Goal: Task Accomplishment & Management: Manage account settings

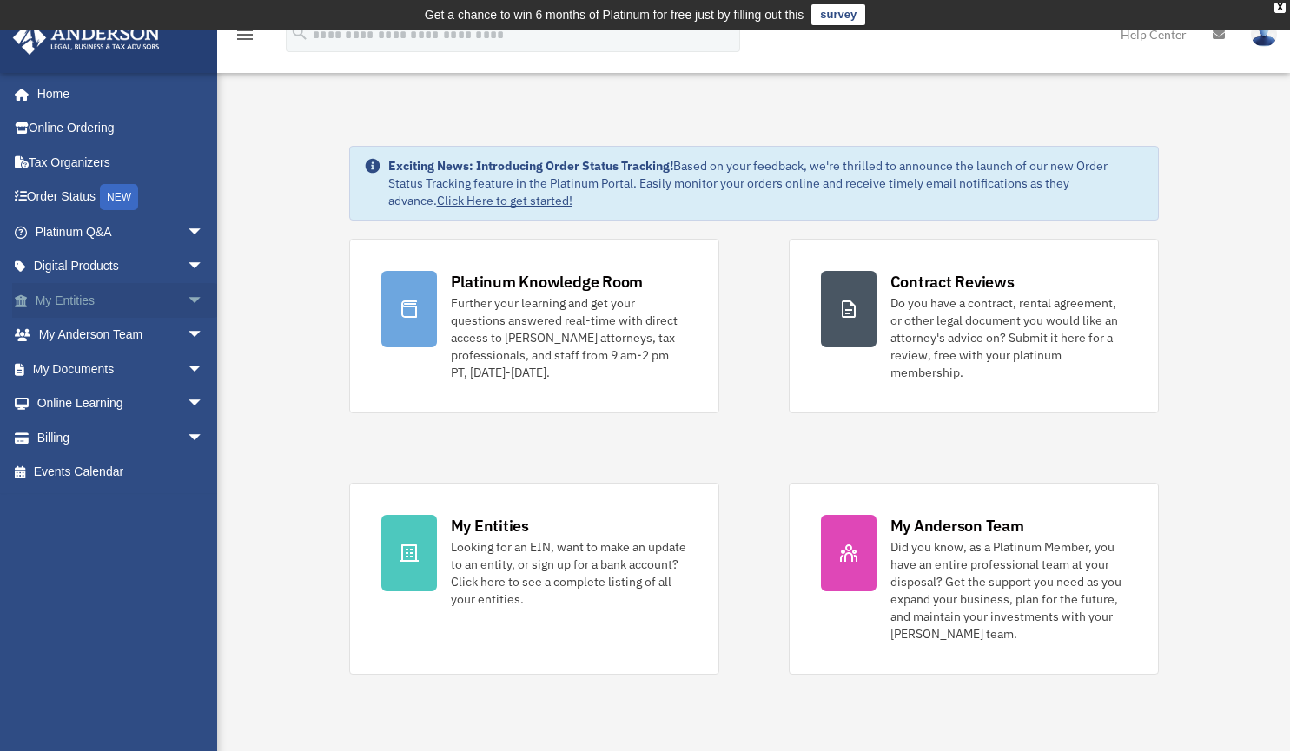
click at [187, 300] on span "arrow_drop_down" at bounding box center [204, 301] width 35 height 36
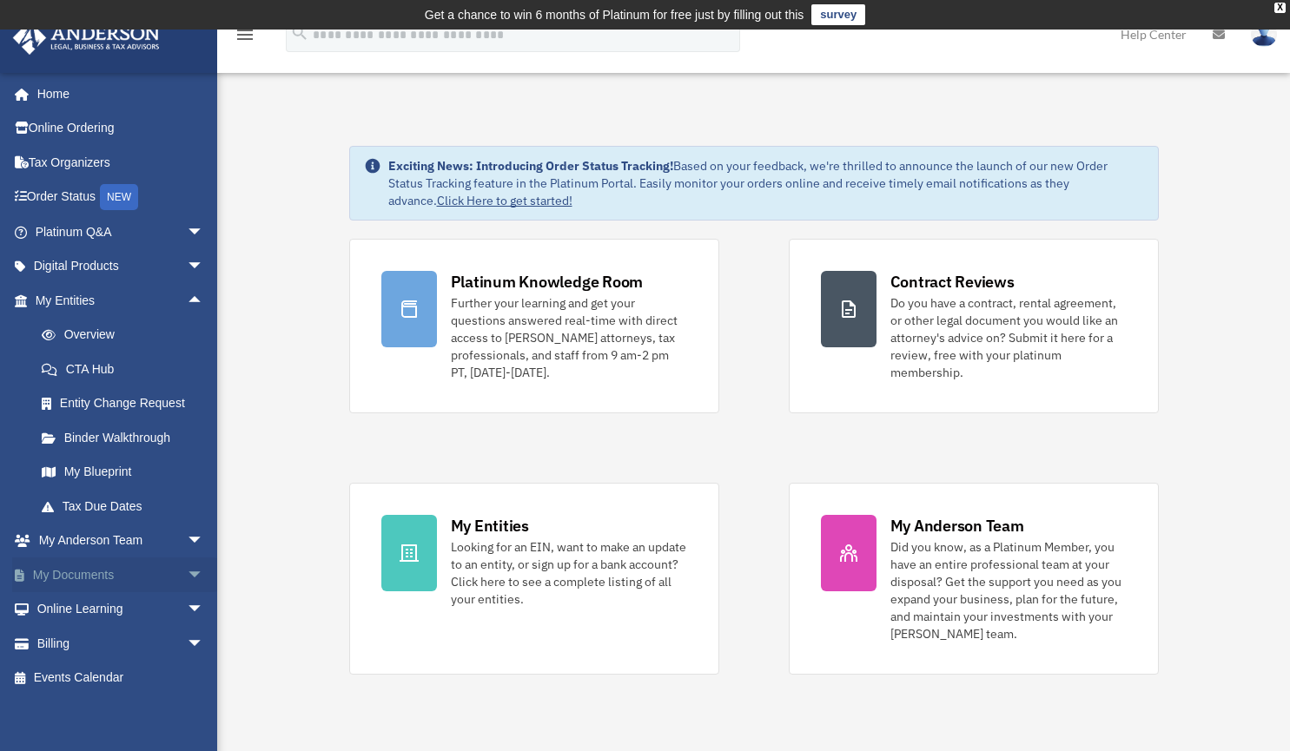
click at [187, 573] on span "arrow_drop_down" at bounding box center [204, 575] width 35 height 36
click at [84, 601] on link "Box" at bounding box center [127, 609] width 206 height 35
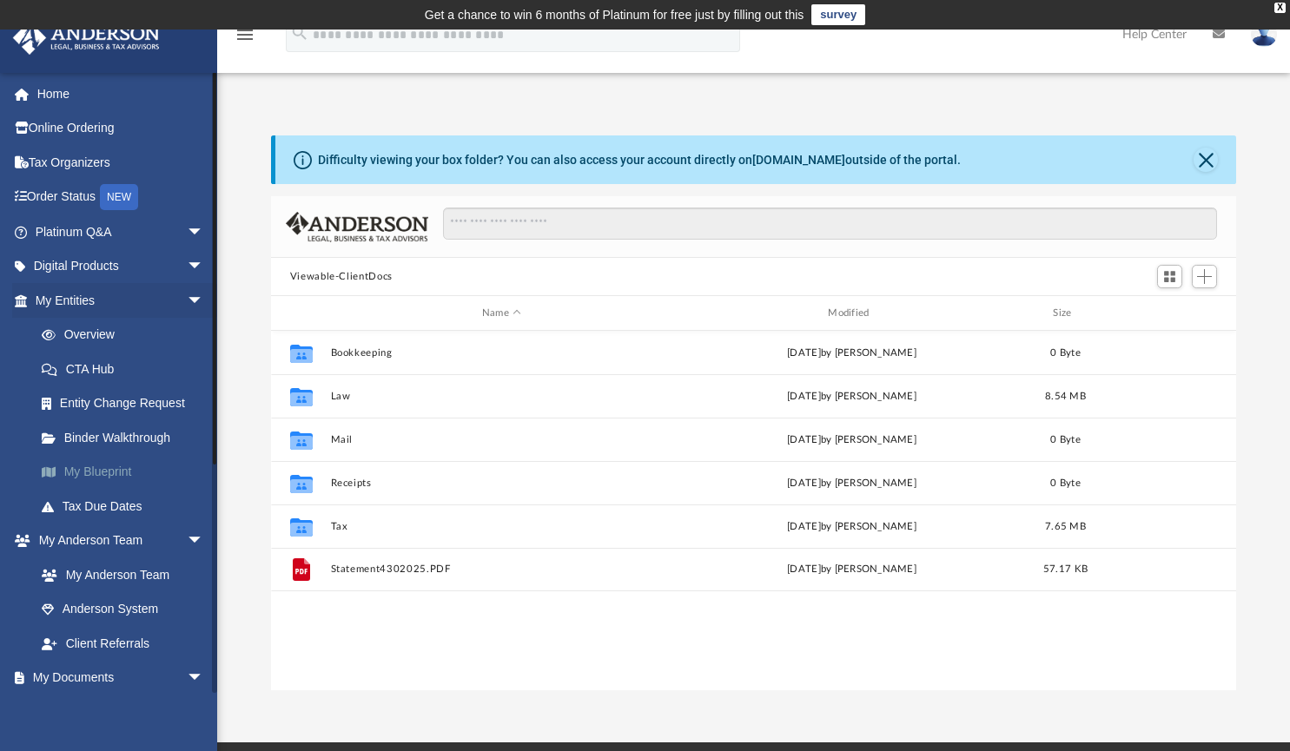
scroll to position [381, 952]
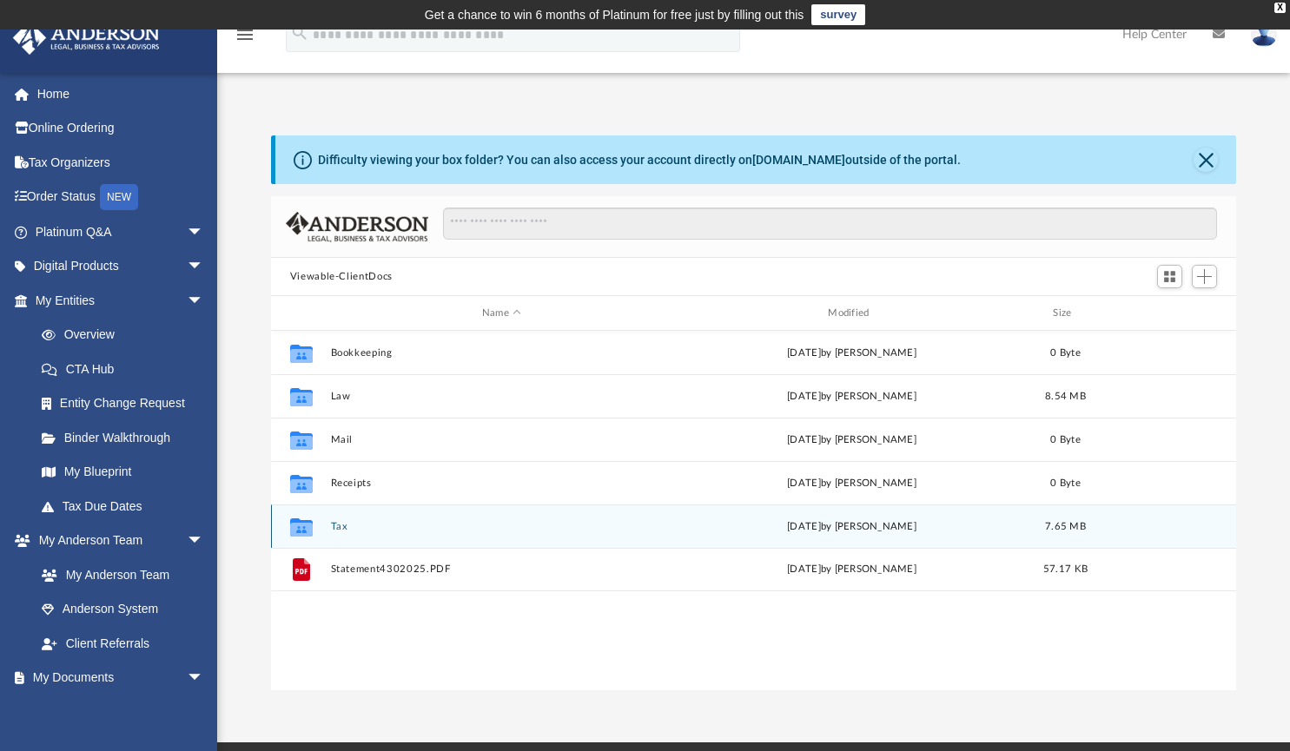
click at [332, 524] on button "Tax" at bounding box center [501, 526] width 342 height 11
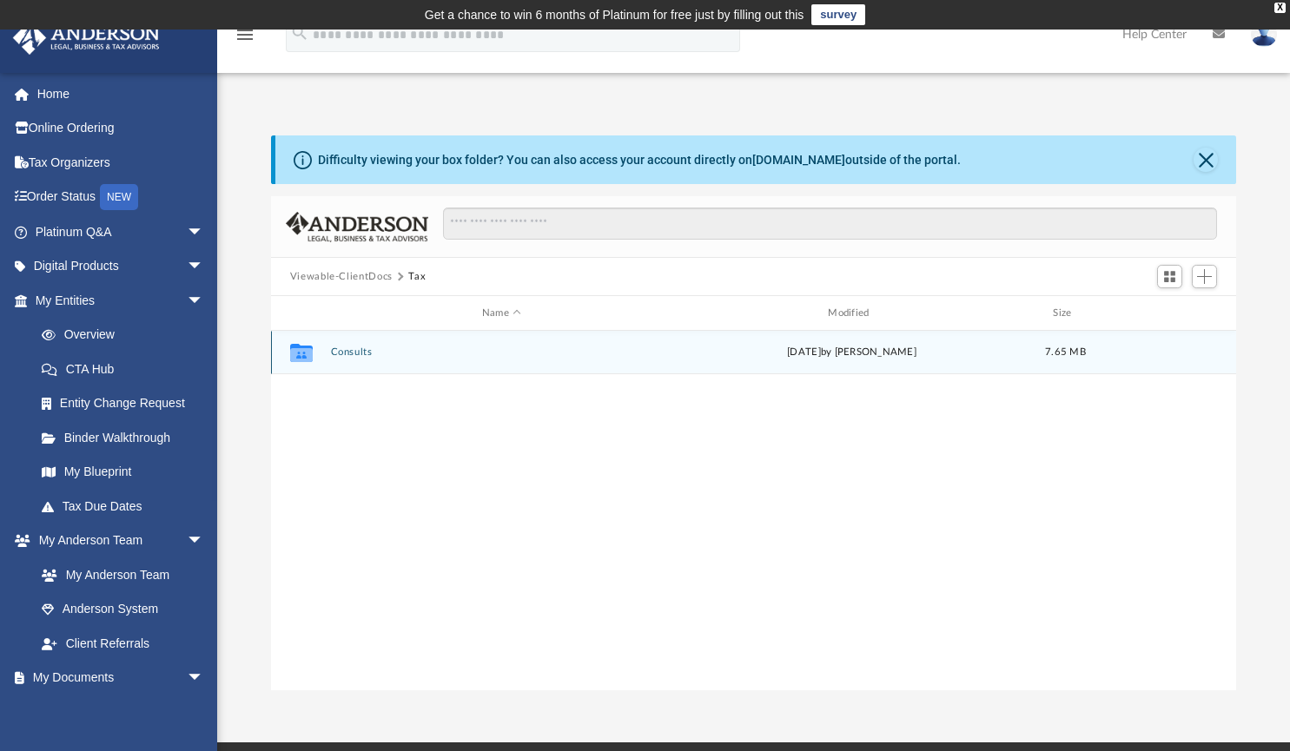
click at [359, 351] on button "Consults" at bounding box center [501, 351] width 342 height 11
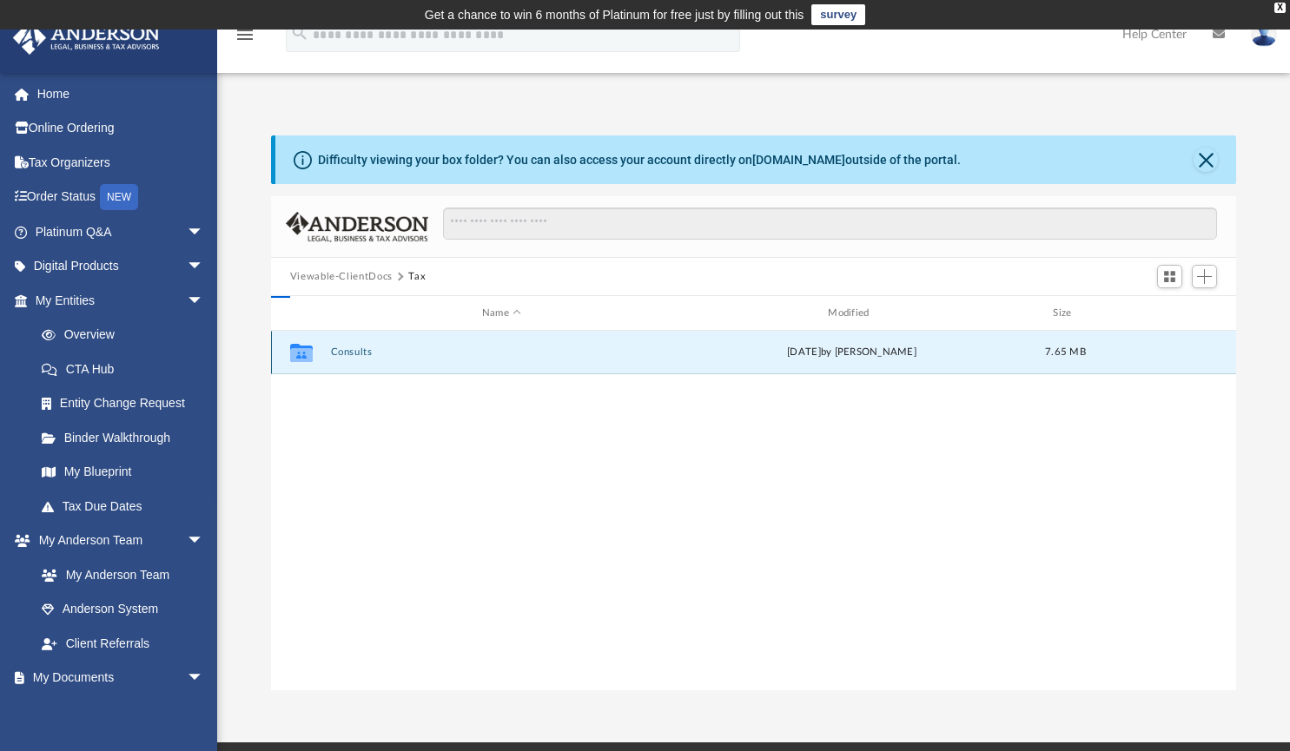
click at [359, 351] on button "Consults" at bounding box center [501, 351] width 342 height 11
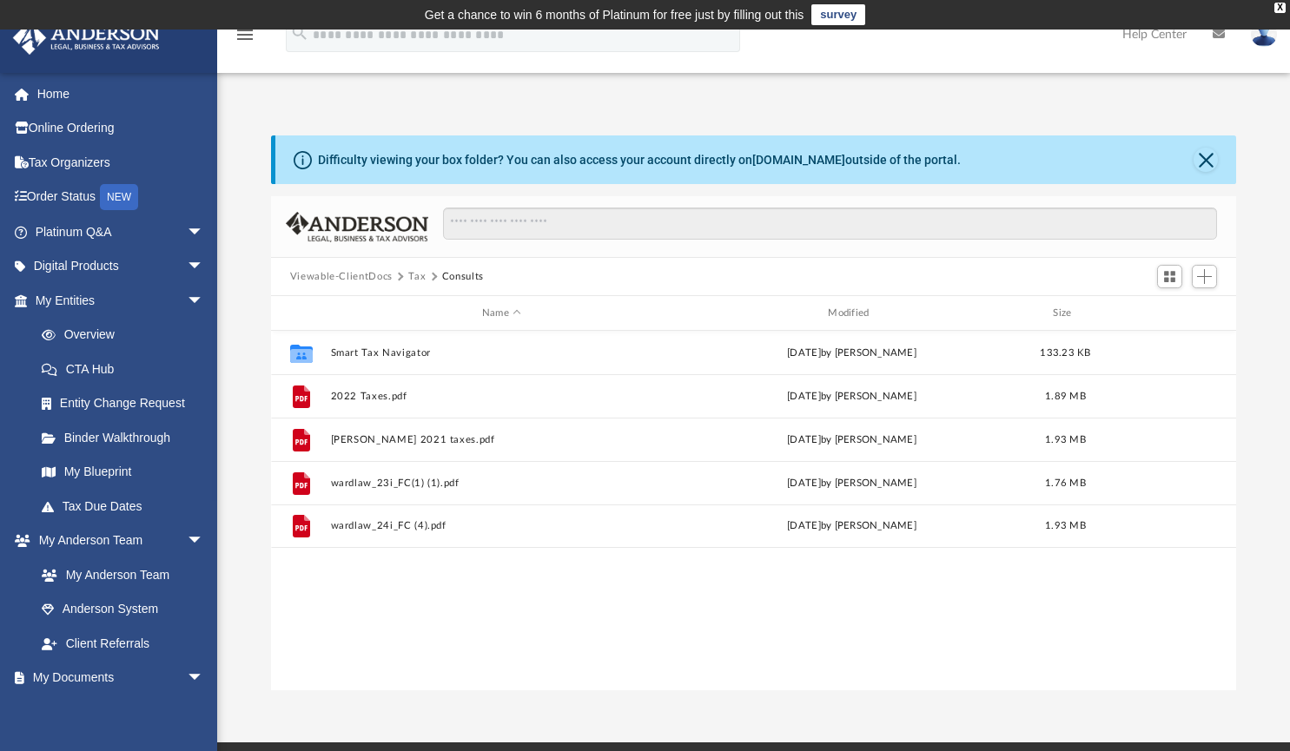
click at [1091, 584] on div "Collaborated Folder Smart Tax Navigator Fri Jun 6 2025 by Debra Napier 133.23 K…" at bounding box center [754, 511] width 966 height 360
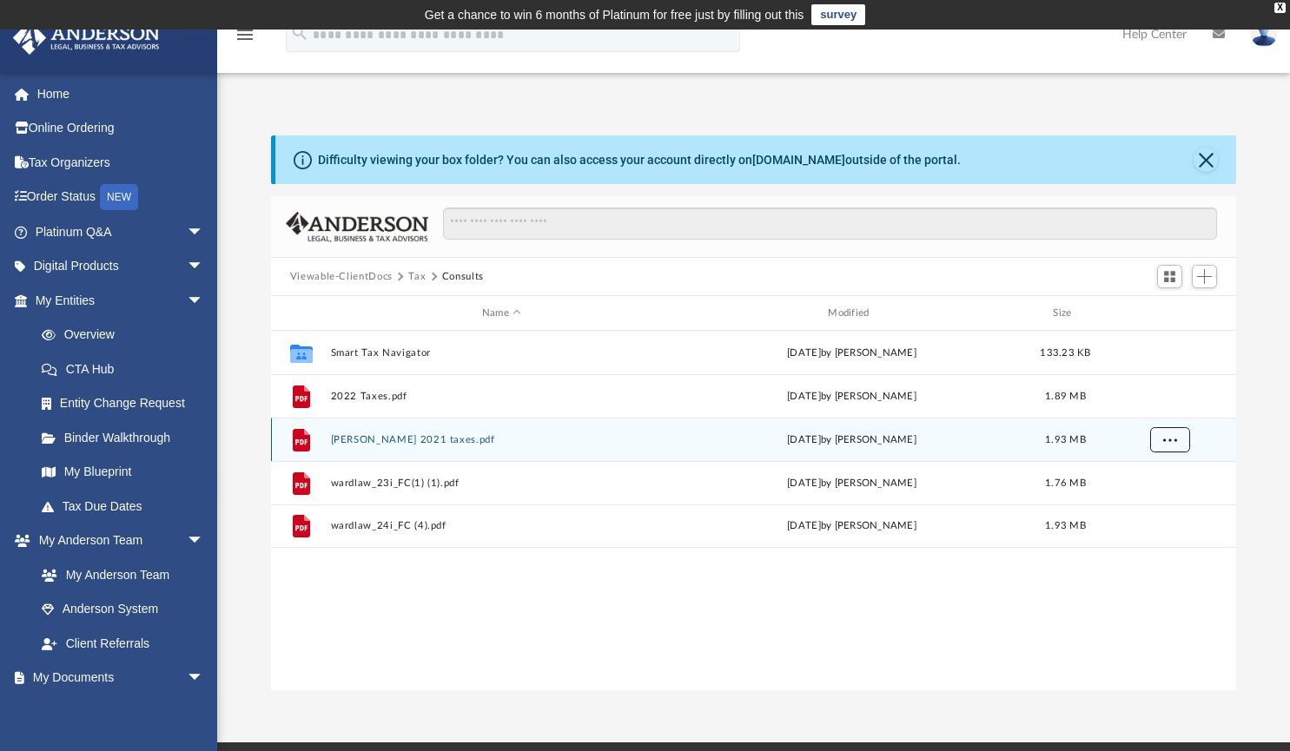
click at [1175, 441] on span "More options" at bounding box center [1169, 439] width 14 height 10
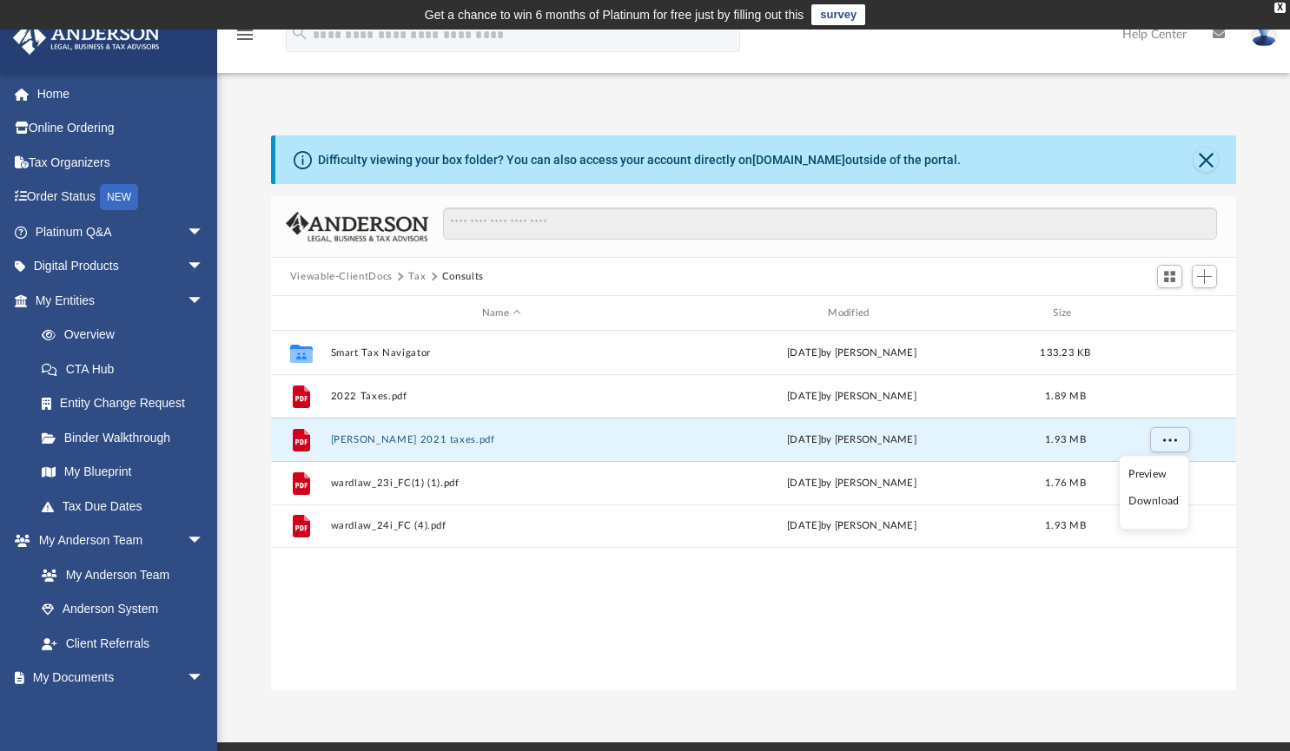
click at [1164, 506] on li "Download" at bounding box center [1153, 502] width 50 height 18
click at [1168, 435] on span "More options" at bounding box center [1169, 439] width 14 height 10
click at [157, 672] on link "My Documents arrow_drop_down" at bounding box center [121, 678] width 218 height 35
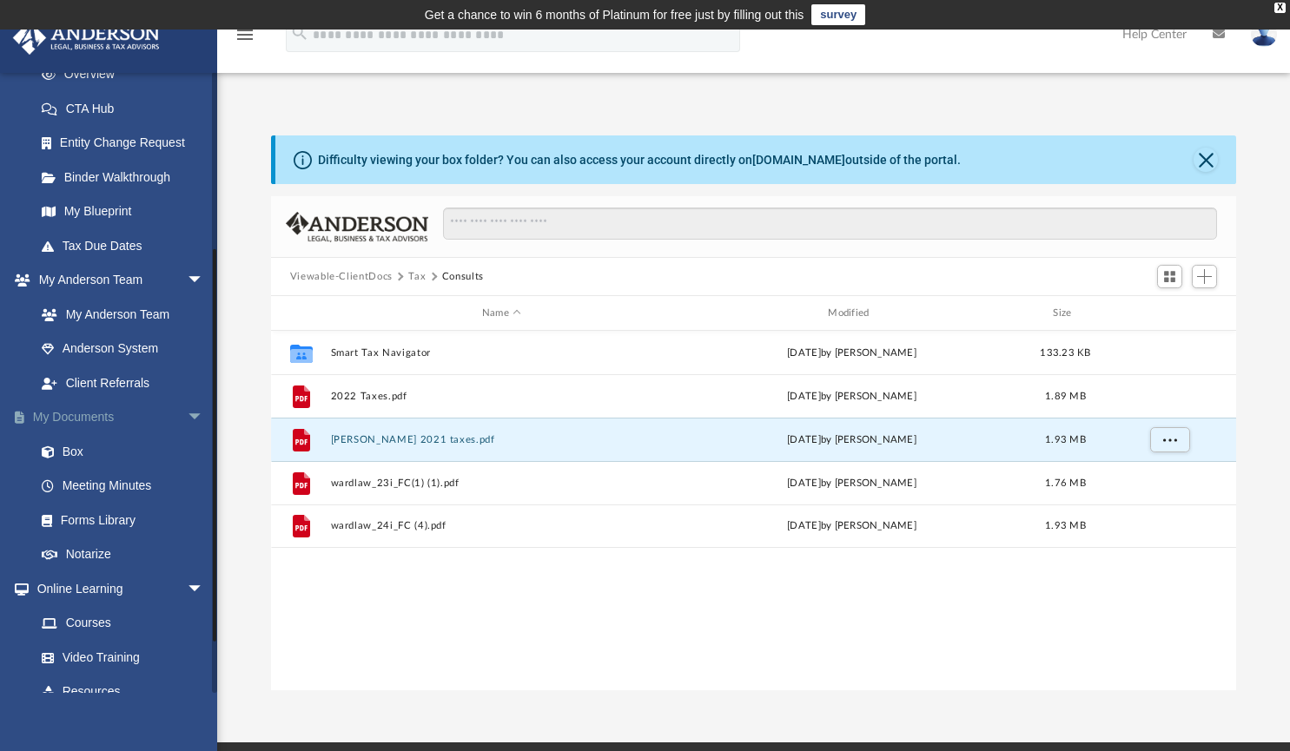
scroll to position [348, 0]
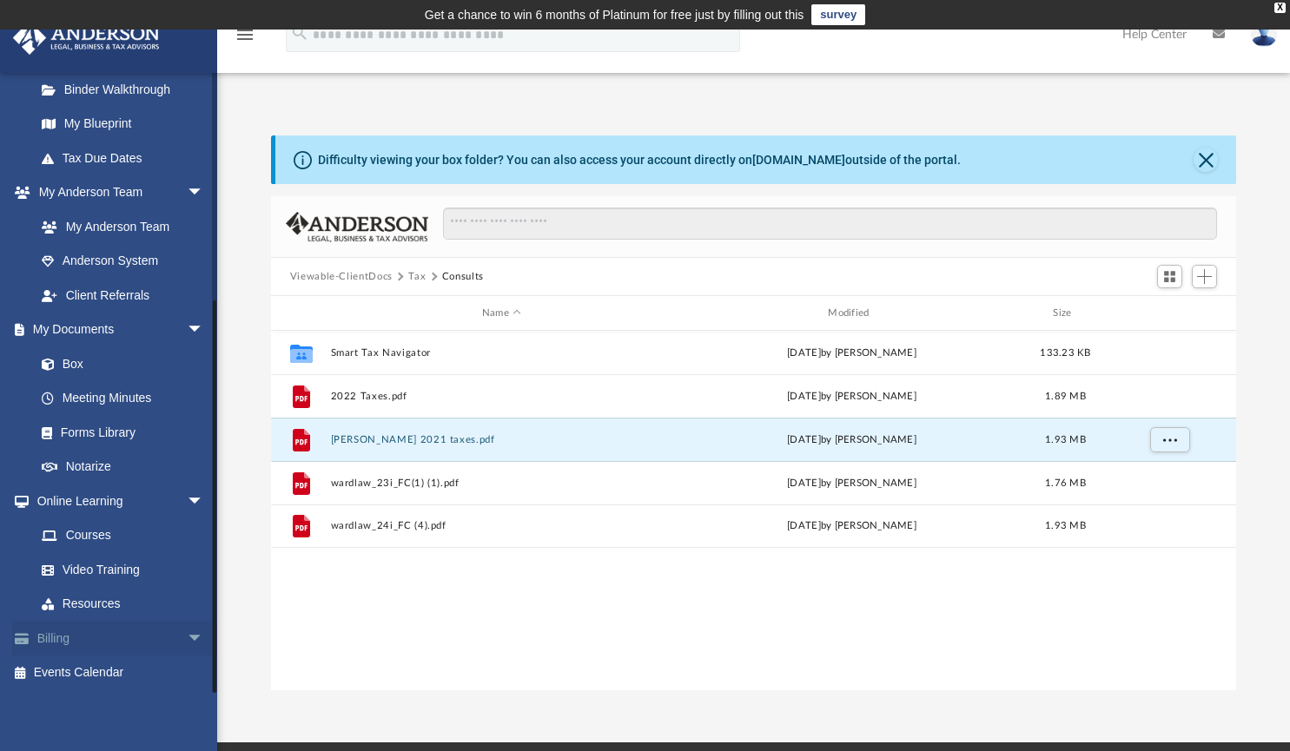
click at [187, 637] on span "arrow_drop_down" at bounding box center [204, 639] width 35 height 36
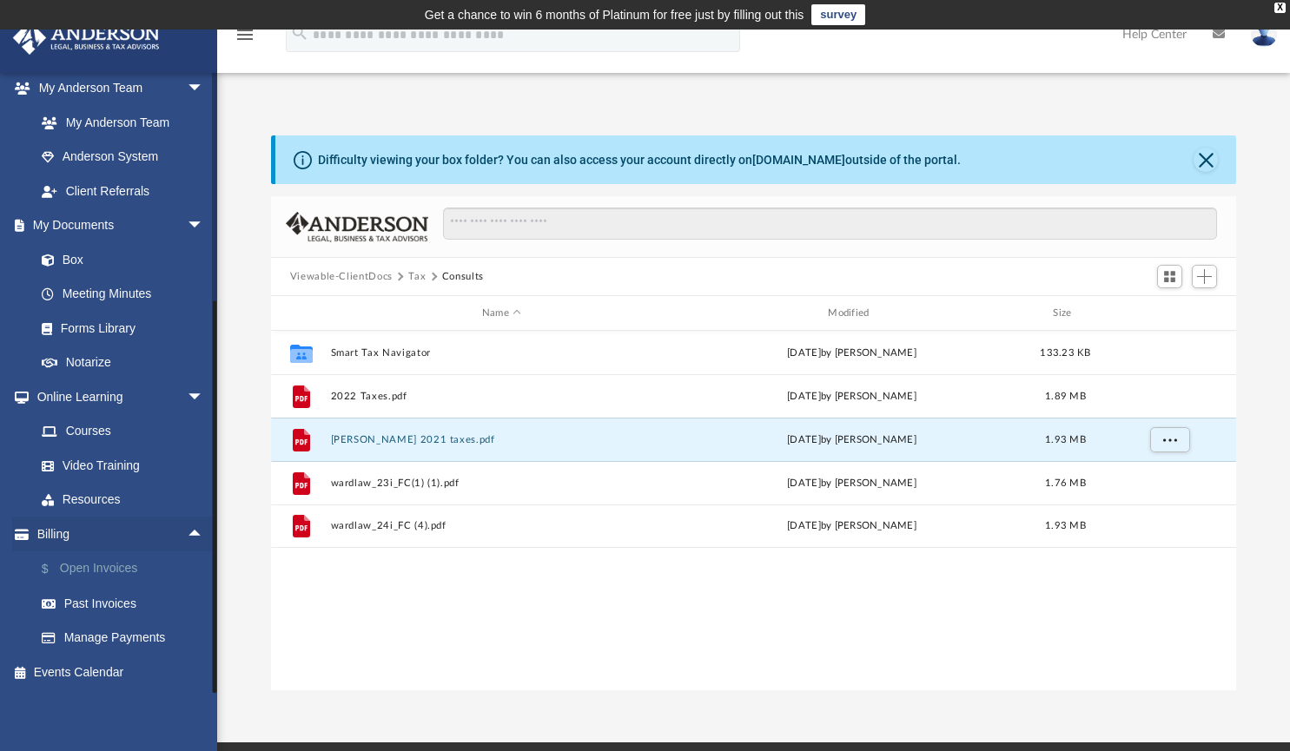
click at [124, 563] on link "$ Open Invoices" at bounding box center [127, 569] width 206 height 36
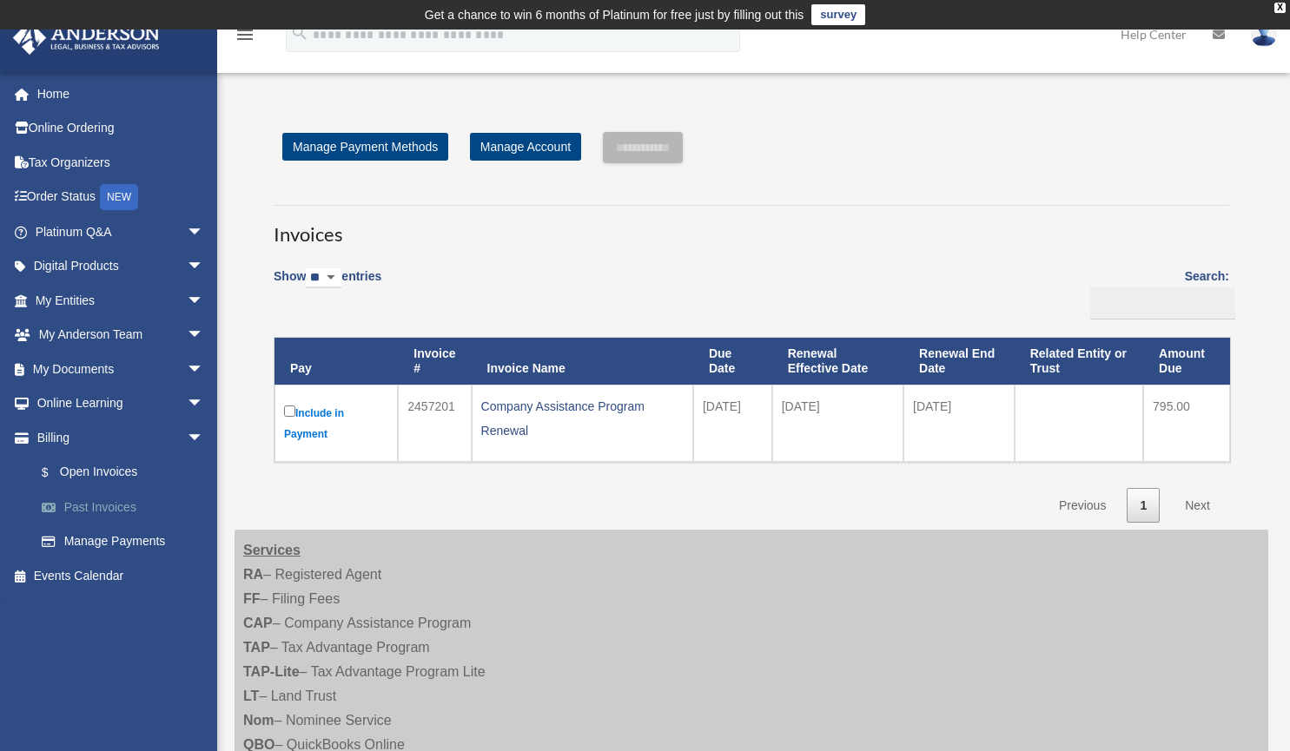
click at [118, 505] on link "Past Invoices" at bounding box center [127, 507] width 206 height 35
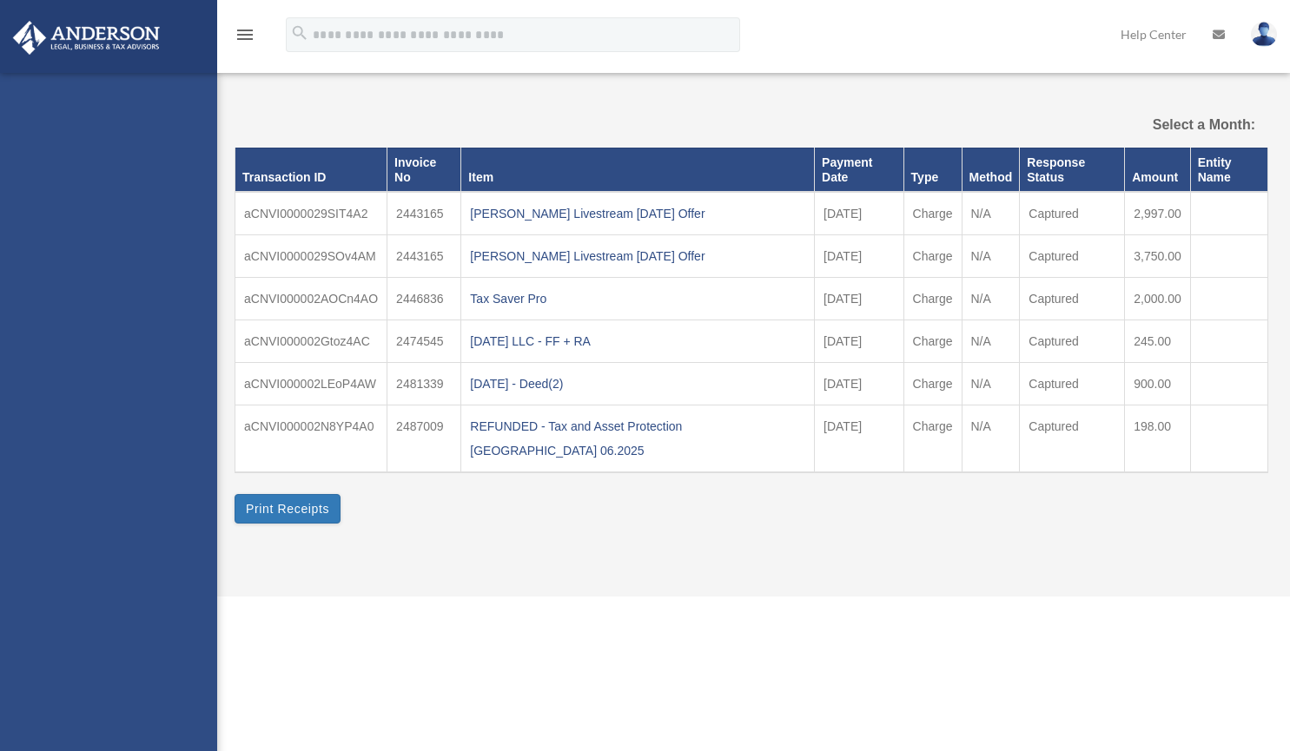
select select
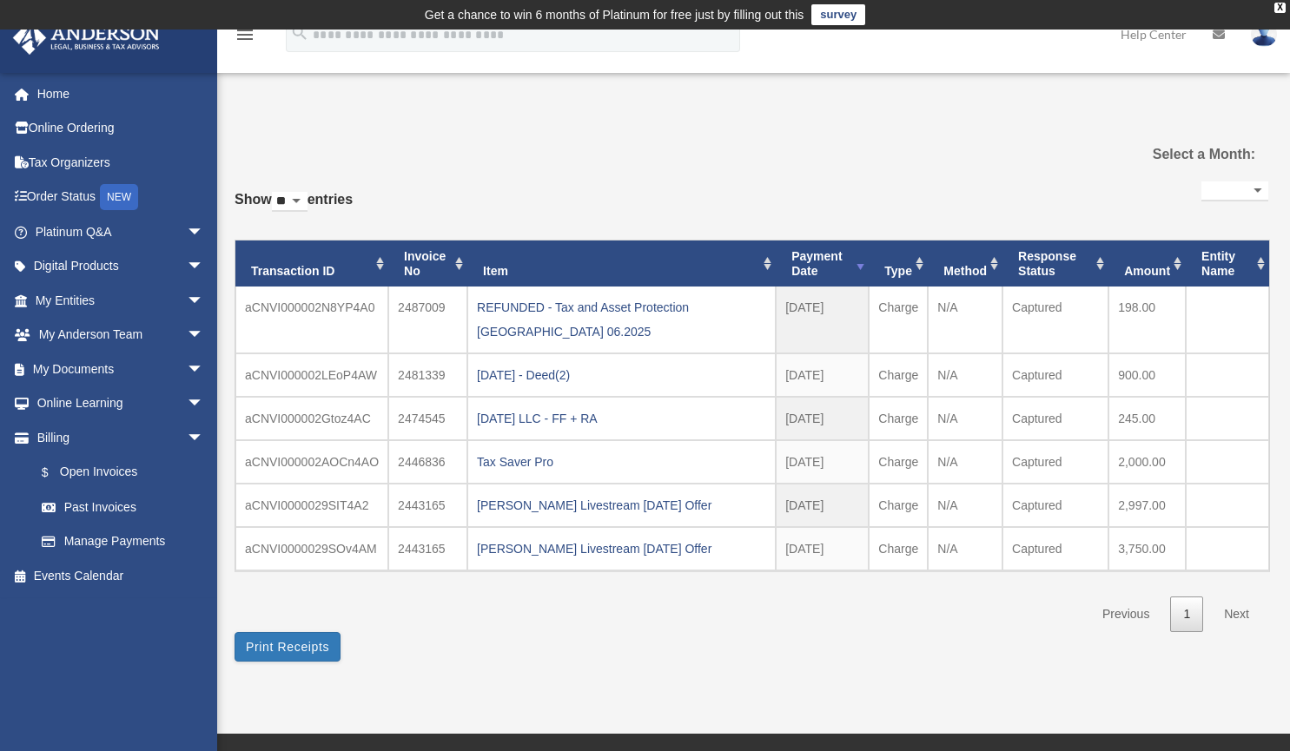
click at [1263, 41] on img at bounding box center [1263, 34] width 26 height 25
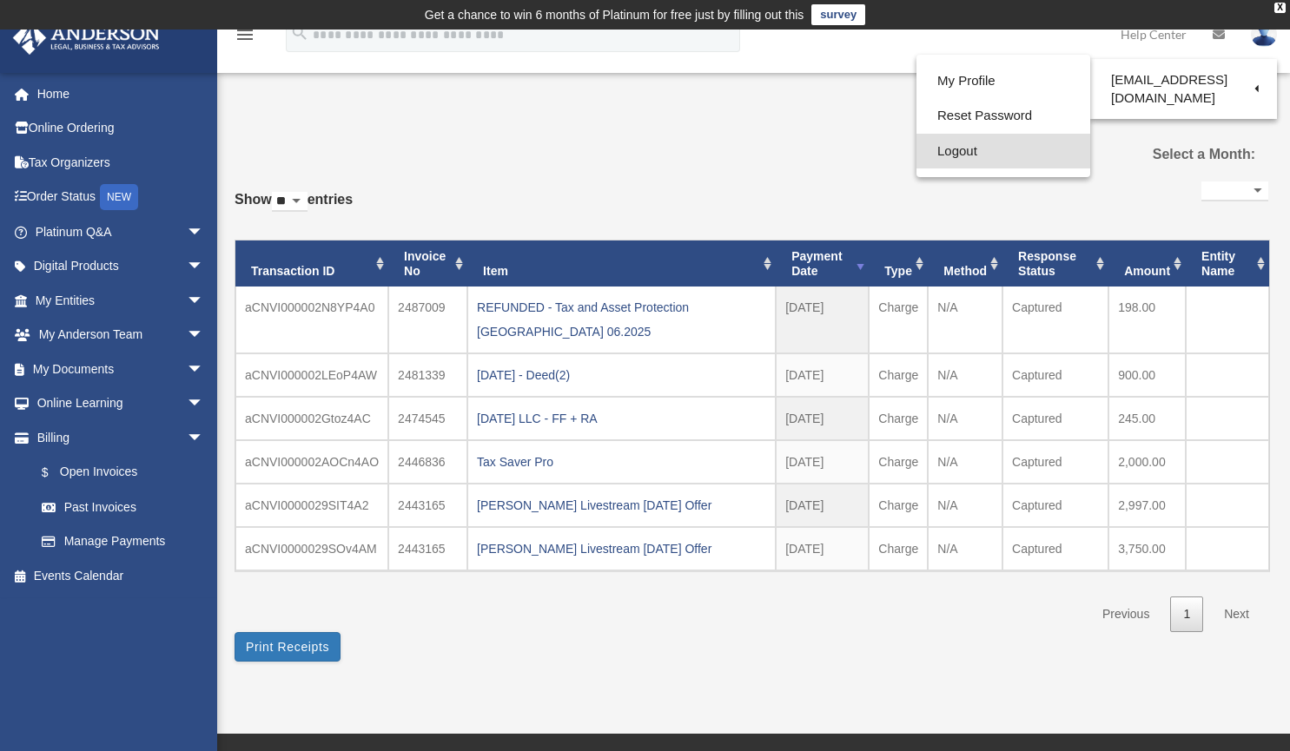
click at [965, 155] on link "Logout" at bounding box center [1003, 152] width 174 height 36
